Goal: Find specific page/section: Find specific page/section

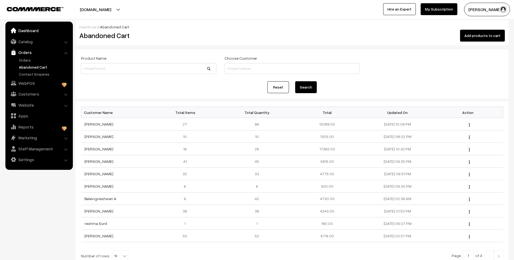
click at [35, 29] on link "Dashboard" at bounding box center [39, 31] width 64 height 10
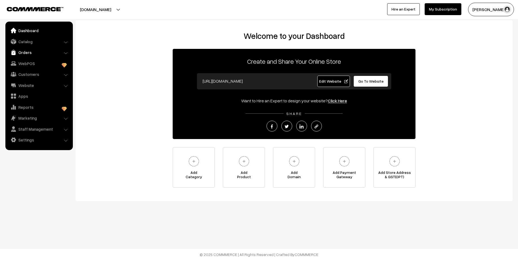
click at [32, 52] on link "Orders" at bounding box center [39, 52] width 64 height 10
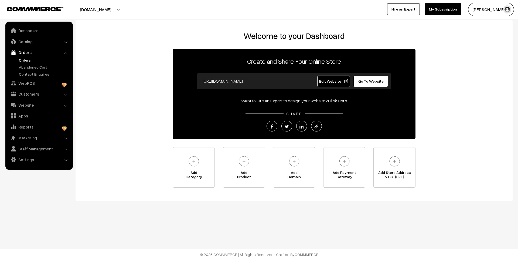
click at [25, 62] on link "Orders" at bounding box center [44, 60] width 53 height 6
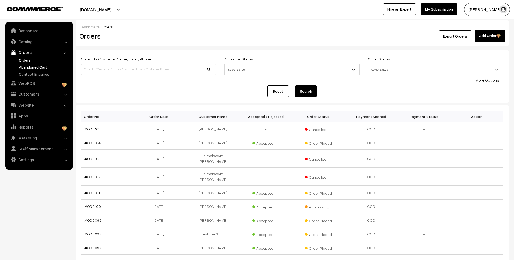
click at [30, 67] on link "Abandoned Cart" at bounding box center [44, 67] width 53 height 6
